Goal: Find specific page/section: Find specific page/section

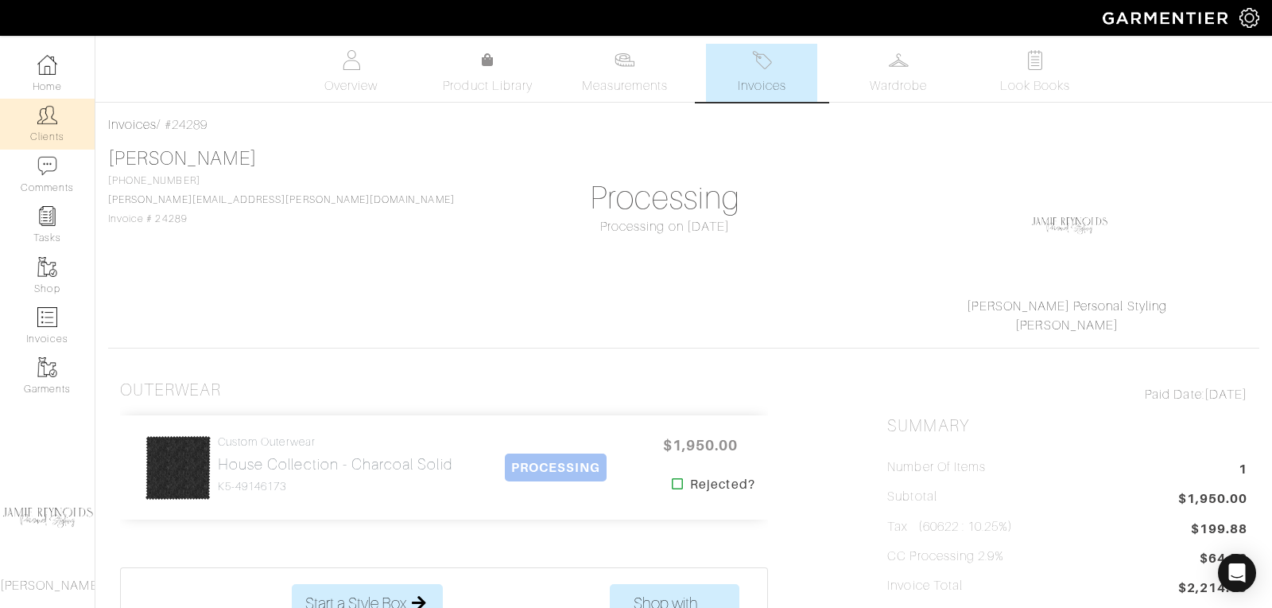
click at [58, 122] on link "Clients" at bounding box center [47, 124] width 95 height 50
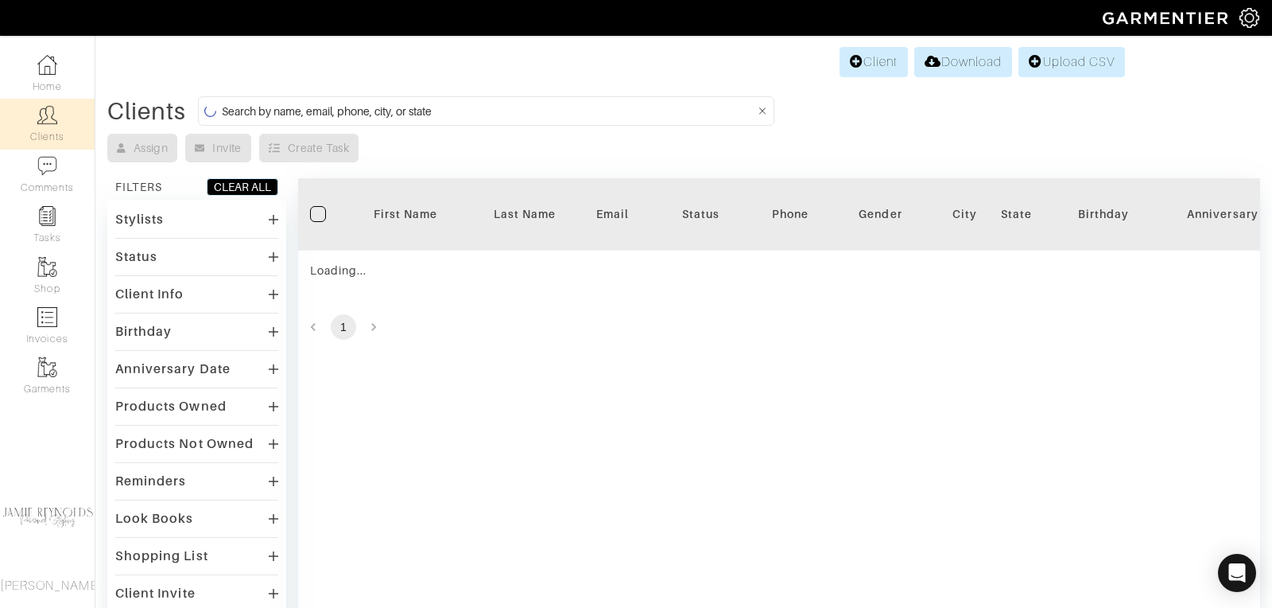
click at [381, 111] on input at bounding box center [488, 111] width 533 height 20
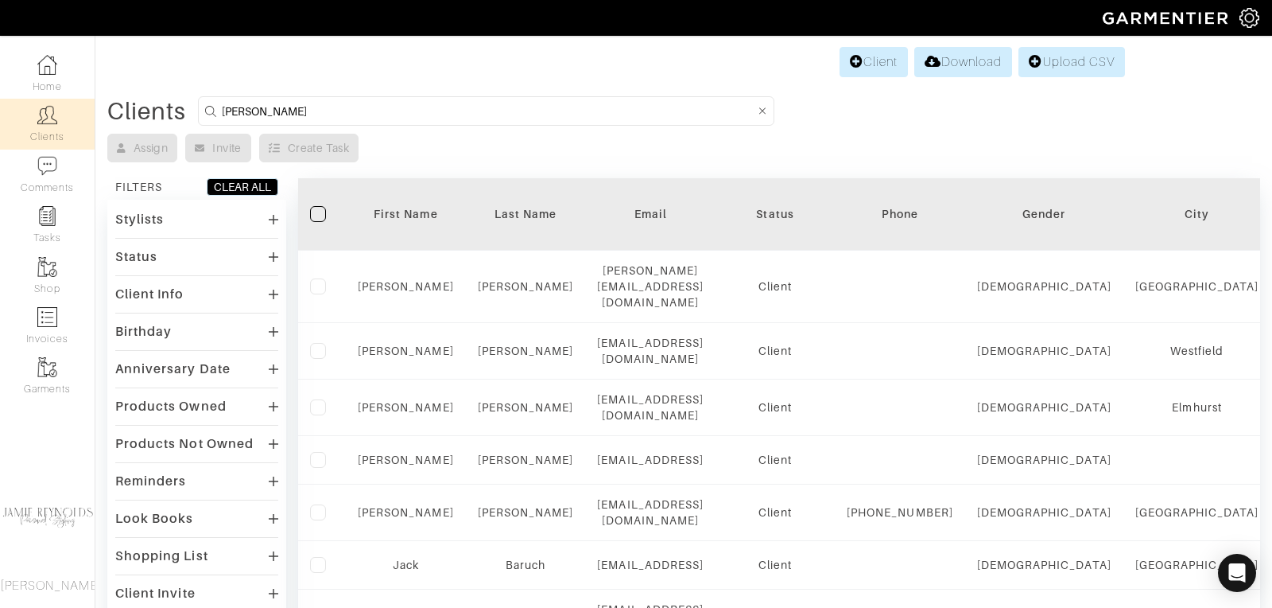
type input "andrew calcutt"
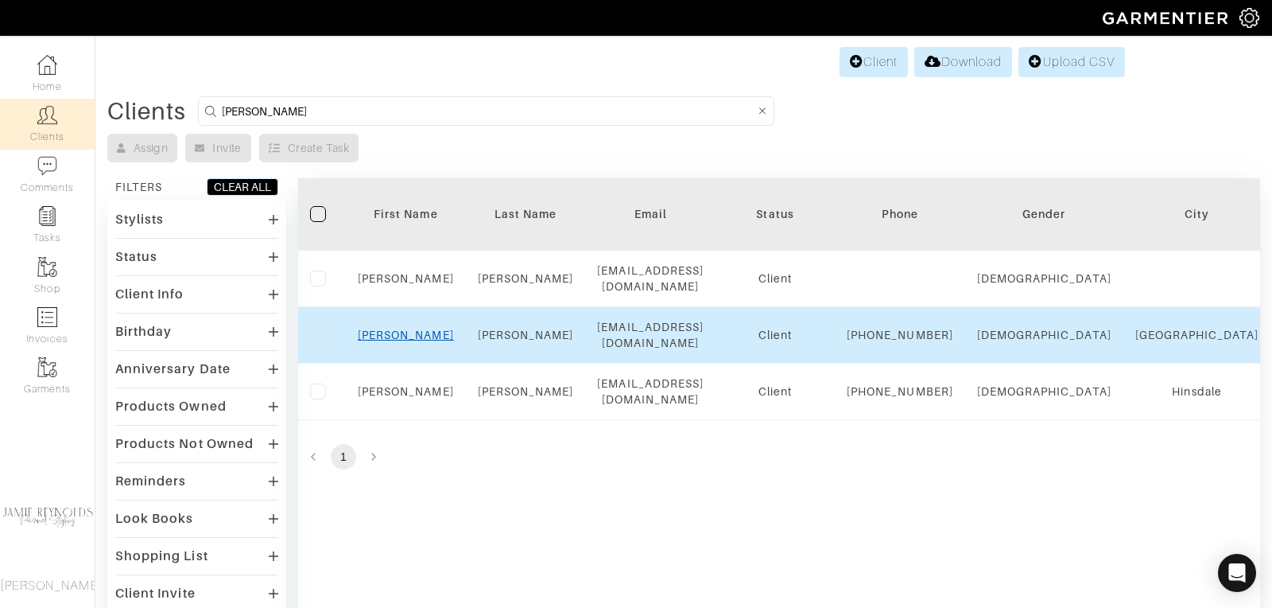
click at [405, 337] on link "Andrew" at bounding box center [406, 334] width 96 height 13
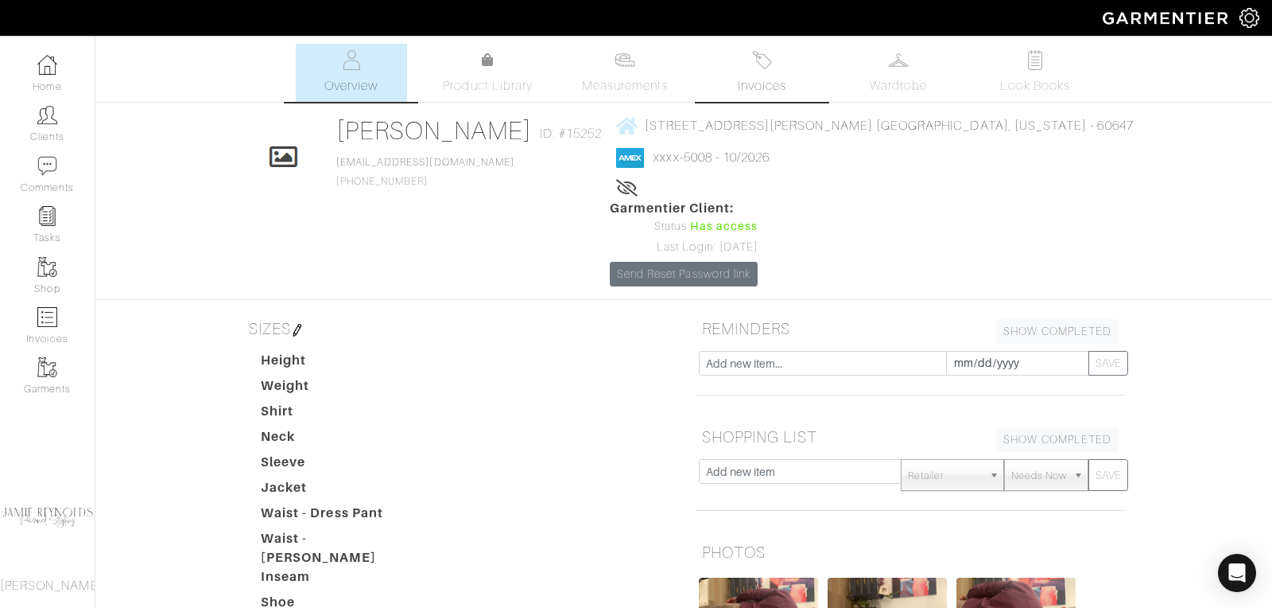
click at [742, 64] on link "Invoices" at bounding box center [761, 73] width 111 height 58
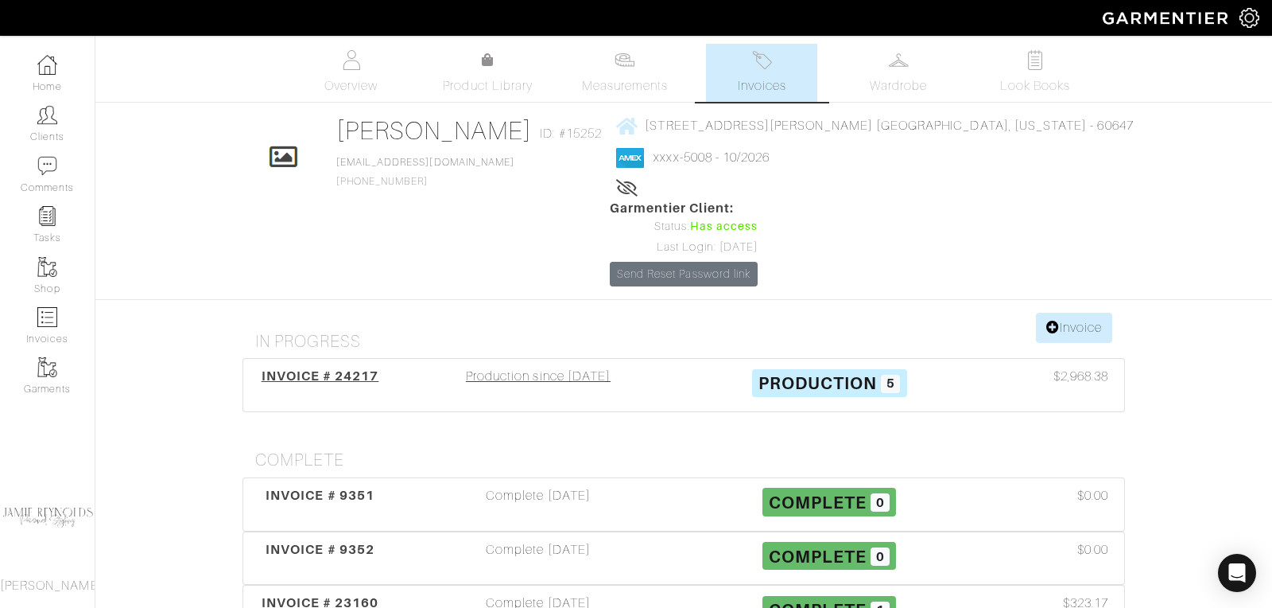
click at [362, 367] on div "INVOICE # 24217" at bounding box center [320, 385] width 146 height 37
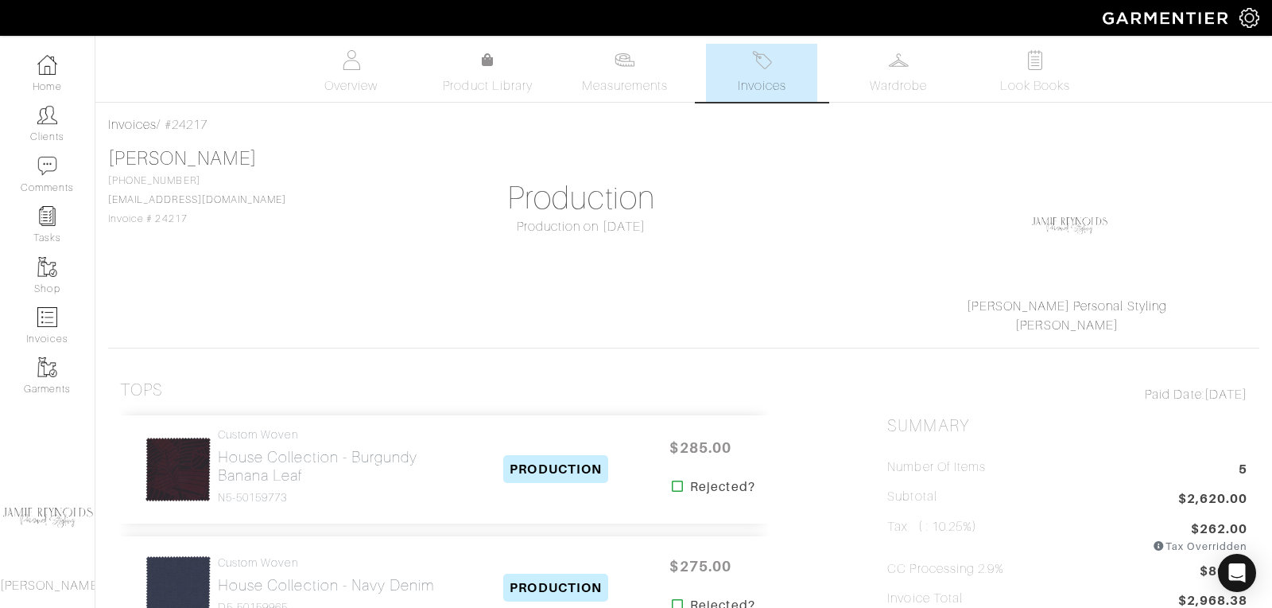
click at [356, 290] on div "[PERSON_NAME] [PHONE_NUMBER] [EMAIL_ADDRESS][DOMAIN_NAME] Invoice # 24217 Produ…" at bounding box center [684, 241] width 1152 height 188
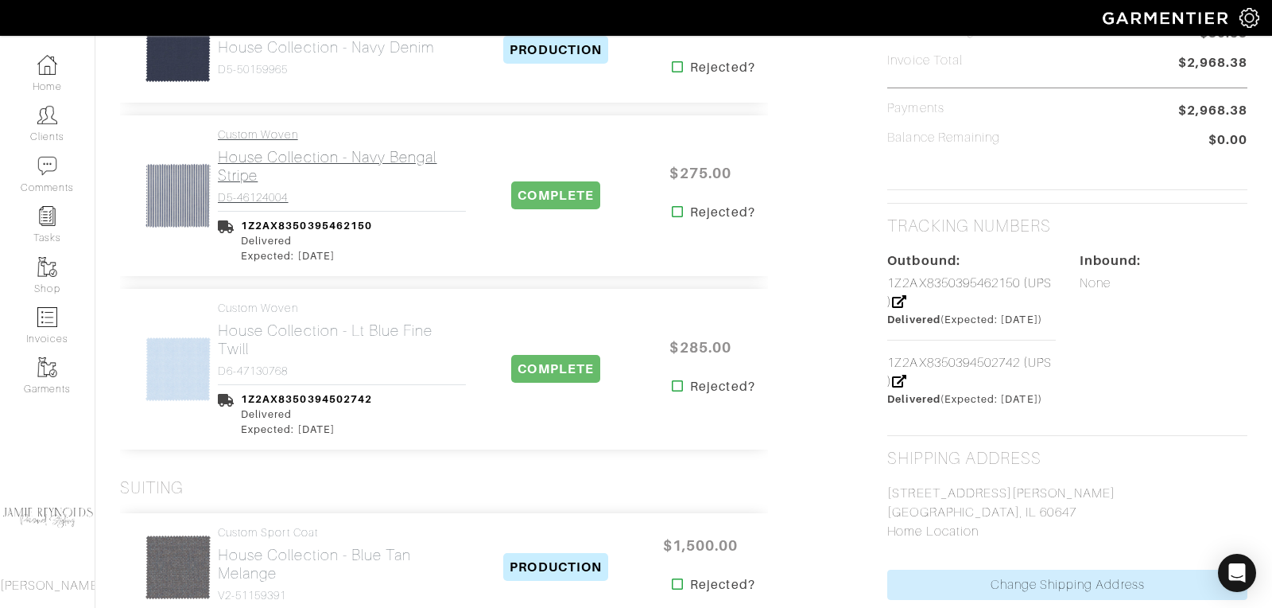
scroll to position [539, 0]
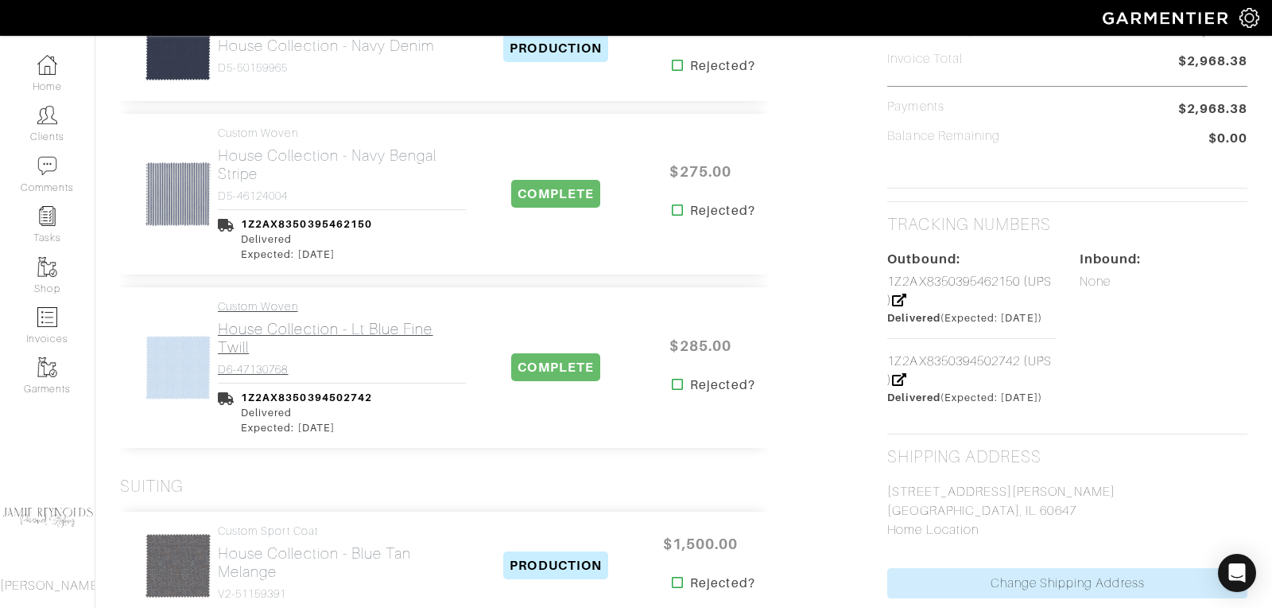
click at [274, 329] on h2 "House Collection - Lt Blue Fine Twill" at bounding box center [342, 338] width 248 height 37
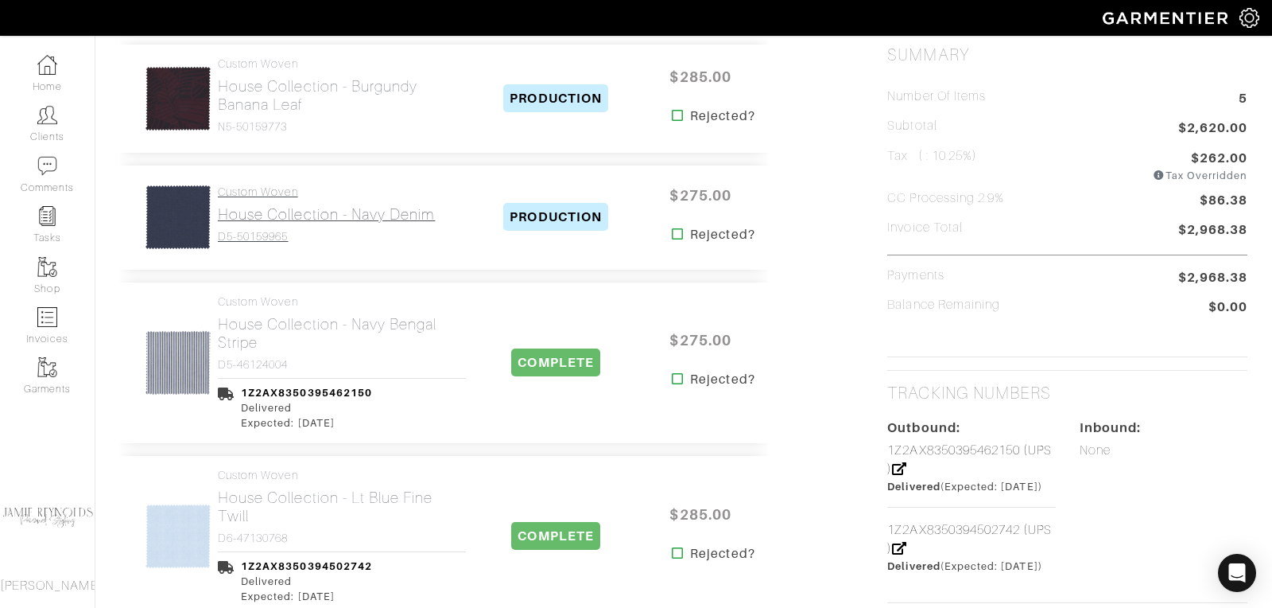
scroll to position [353, 0]
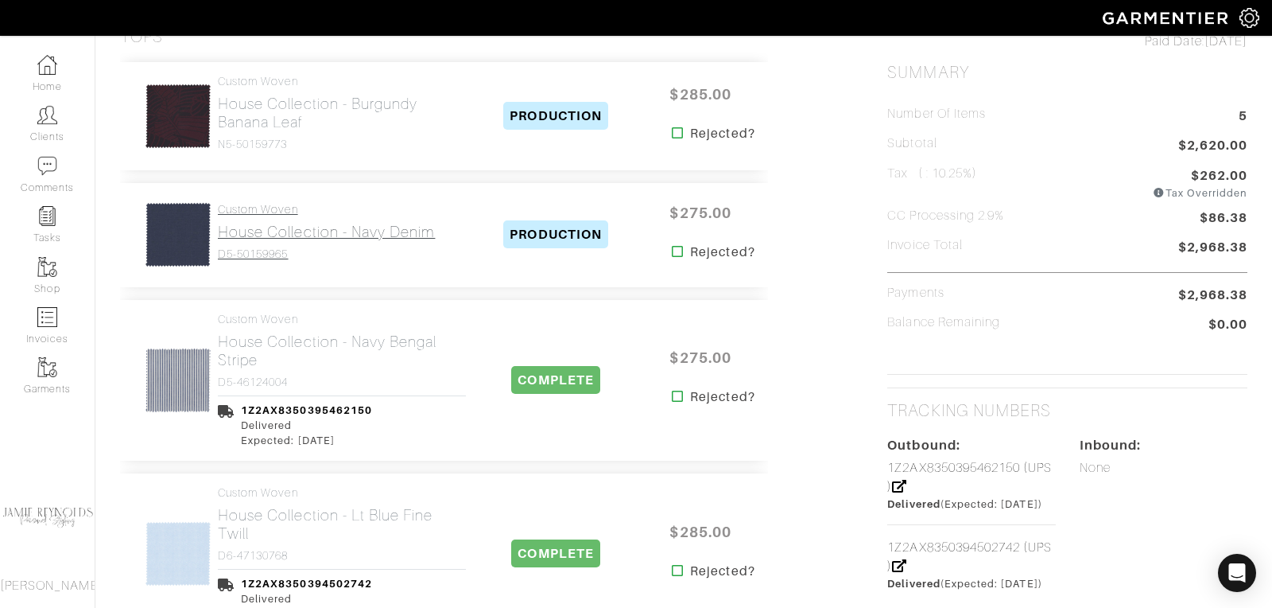
click at [290, 223] on h2 "House Collection - Navy Denim" at bounding box center [326, 232] width 217 height 18
